Goal: Information Seeking & Learning: Learn about a topic

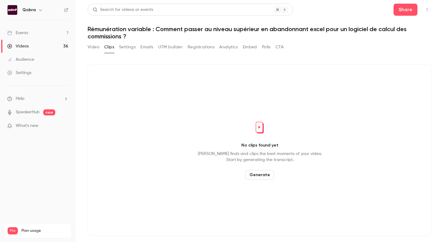
click at [67, 32] on link "Events 1" at bounding box center [37, 32] width 75 height 13
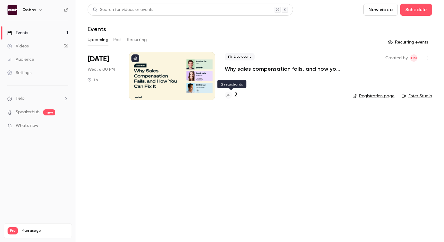
click at [236, 95] on h4 "2" at bounding box center [235, 95] width 3 height 8
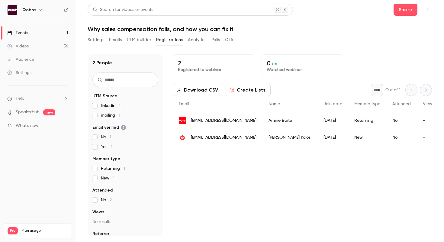
click at [236, 95] on button "Create Lists" at bounding box center [247, 90] width 45 height 12
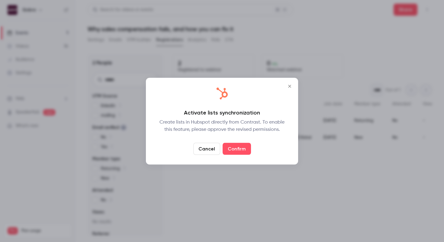
click at [290, 83] on button "Close" at bounding box center [289, 86] width 12 height 12
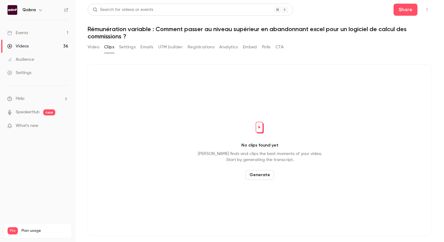
click at [47, 37] on link "Events 1" at bounding box center [37, 32] width 75 height 13
click at [47, 45] on link "Videos 36" at bounding box center [37, 46] width 75 height 13
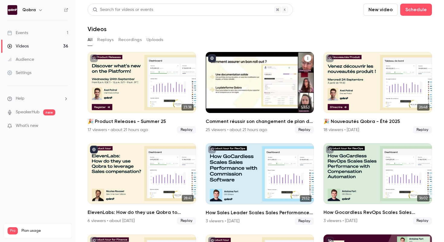
click at [273, 126] on div "25 viewers • about 21 hours ago Replay" at bounding box center [259, 129] width 108 height 7
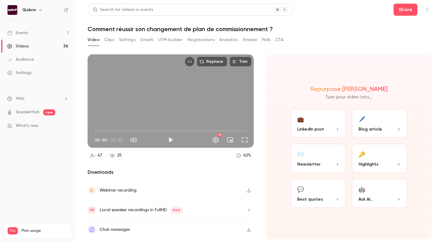
click at [227, 43] on button "Analytics" at bounding box center [228, 40] width 19 height 10
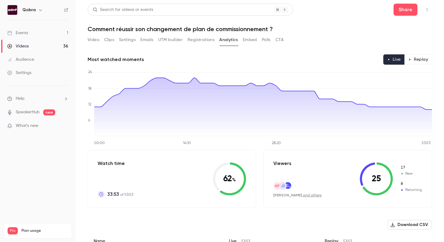
click at [62, 31] on link "Events 1" at bounding box center [37, 32] width 75 height 13
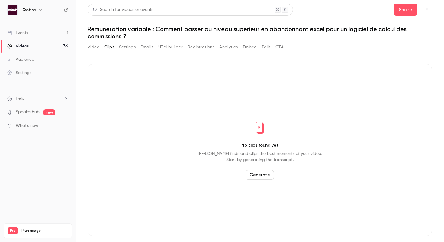
click at [27, 36] on link "Events 1" at bounding box center [37, 32] width 75 height 13
